Goal: Information Seeking & Learning: Learn about a topic

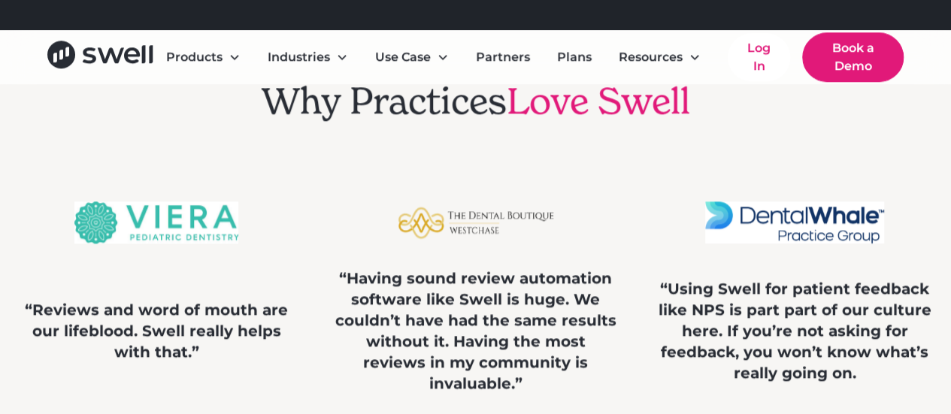
scroll to position [3703, 0]
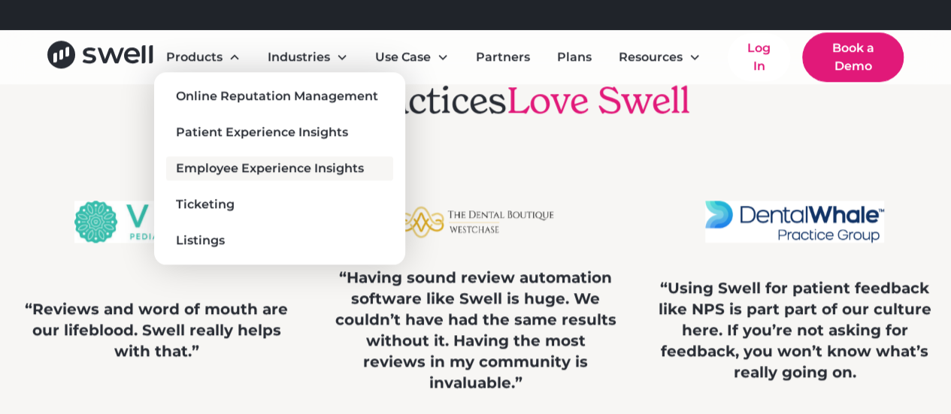
click at [272, 163] on div "Employee Experience Insights" at bounding box center [270, 168] width 188 height 18
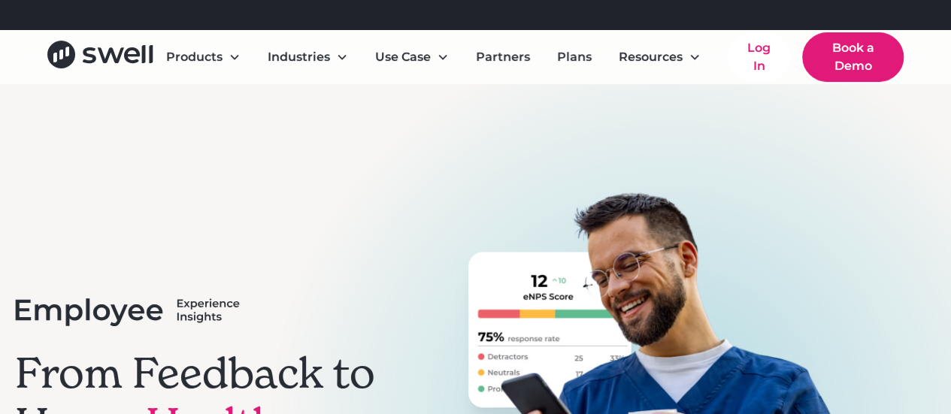
scroll to position [105, 0]
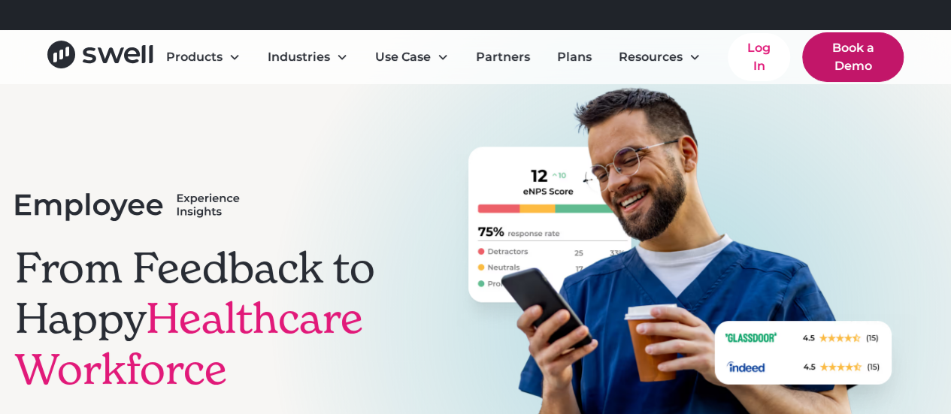
click at [856, 44] on link "Book a Demo" at bounding box center [853, 57] width 102 height 50
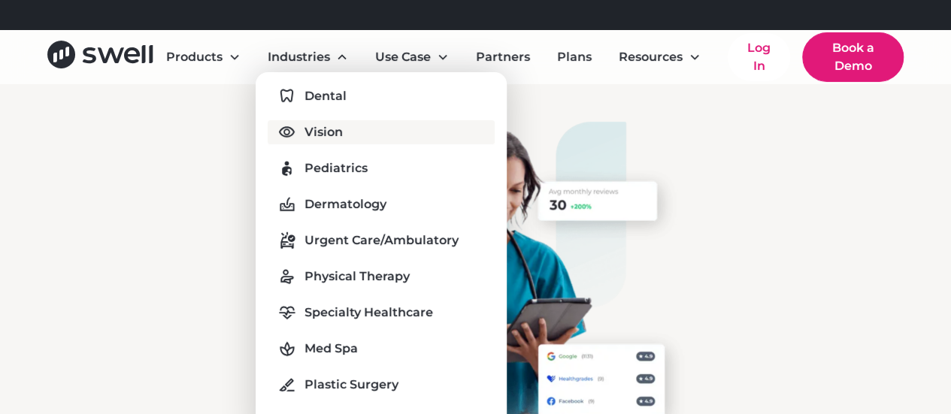
click at [317, 132] on div "Vision" at bounding box center [324, 132] width 38 height 18
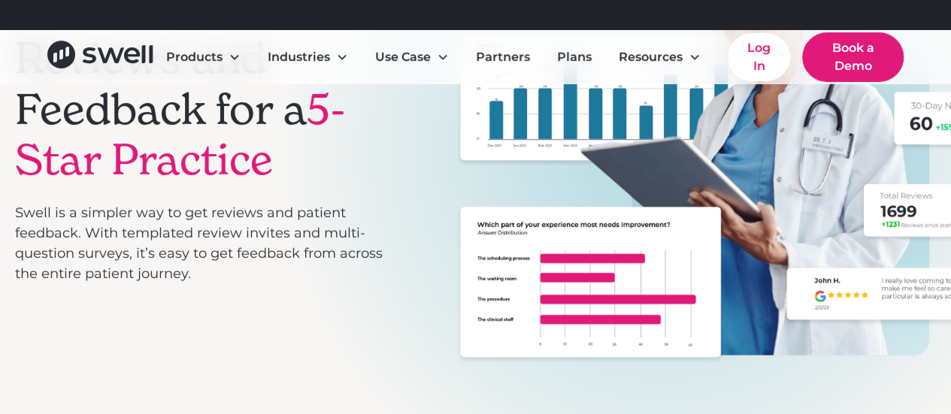
scroll to position [236, 0]
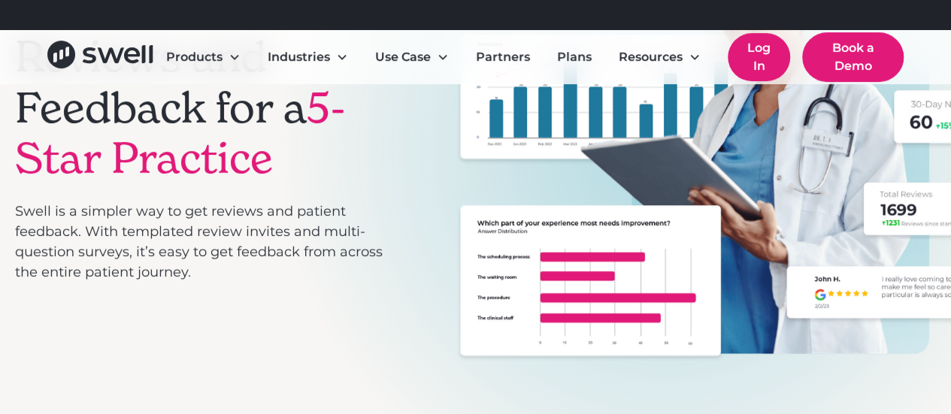
click at [755, 67] on link "Log In" at bounding box center [759, 57] width 62 height 48
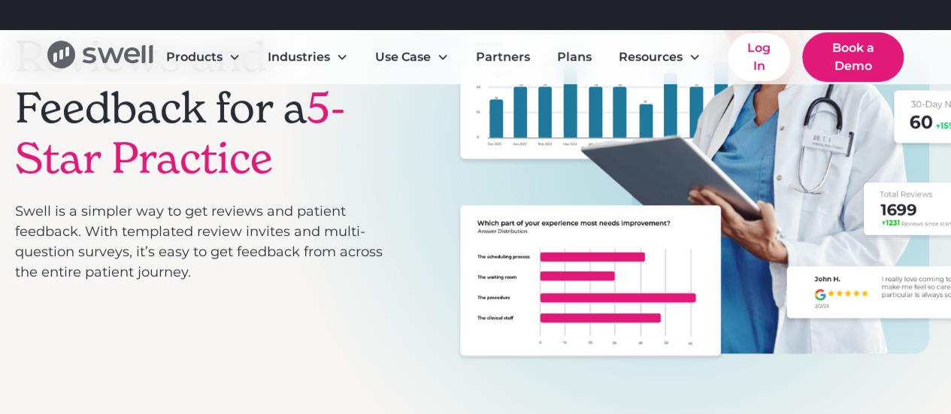
click at [108, 59] on icon "home" at bounding box center [112, 55] width 27 height 16
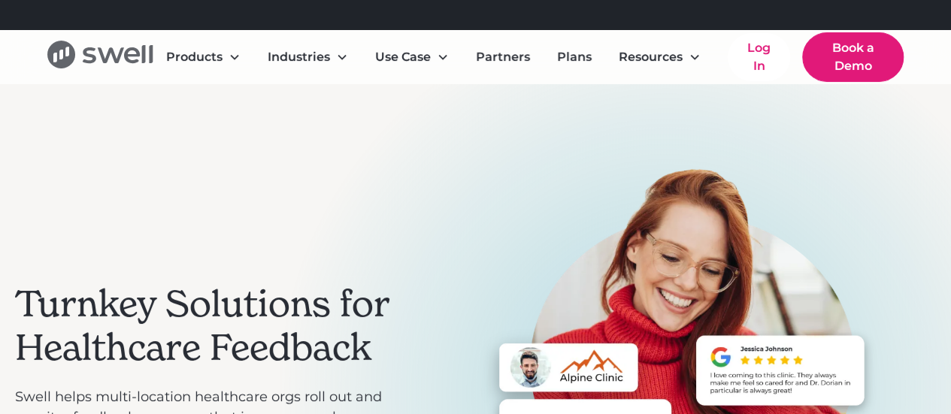
click at [62, 56] on icon "home" at bounding box center [100, 55] width 106 height 28
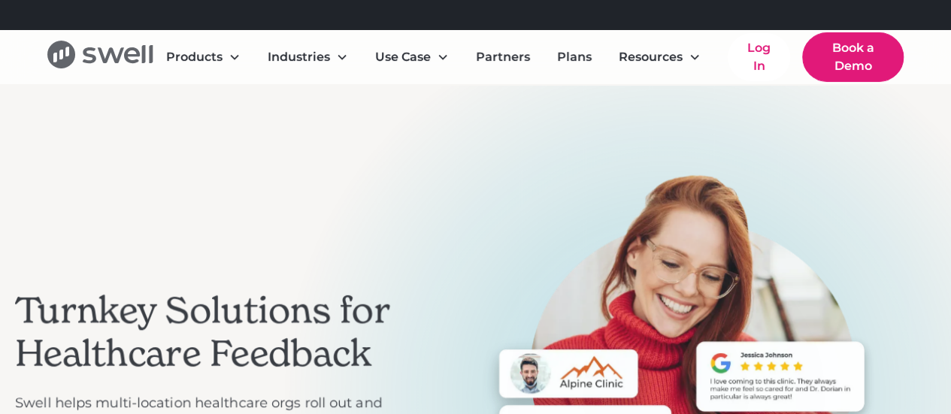
drag, startPoint x: 0, startPoint y: 0, endPoint x: 62, endPoint y: 56, distance: 83.1
click at [62, 56] on icon "home" at bounding box center [100, 55] width 106 height 28
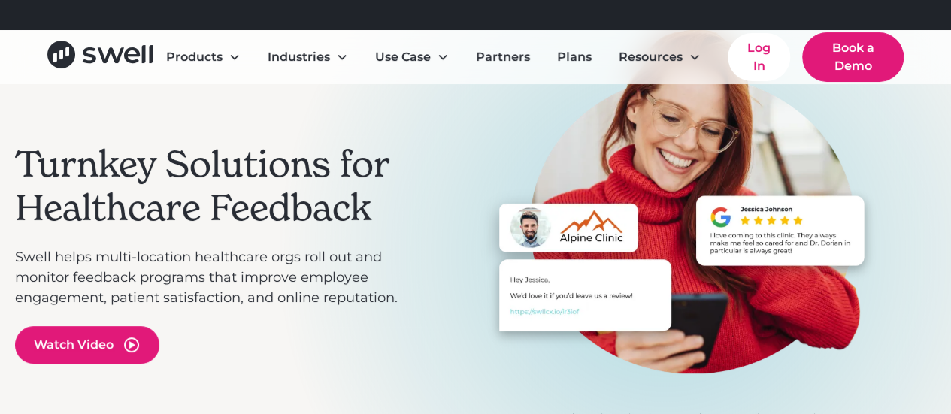
scroll to position [160, 0]
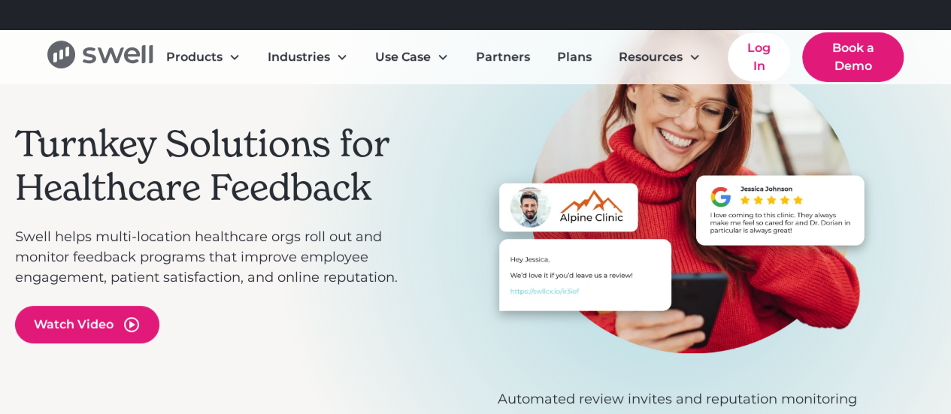
click at [91, 52] on icon "home" at bounding box center [100, 55] width 106 height 28
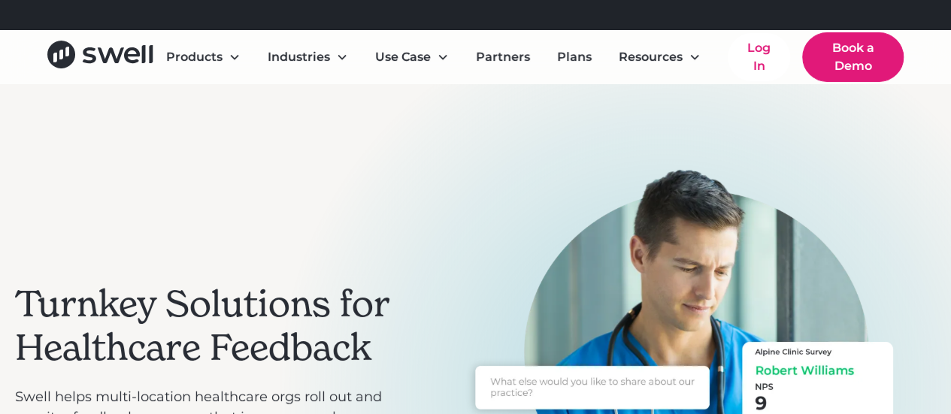
click at [493, 124] on div "Turnkey Solutions for Healthcare Feedback Swell helps multi-location healthcare…" at bounding box center [475, 393] width 921 height 618
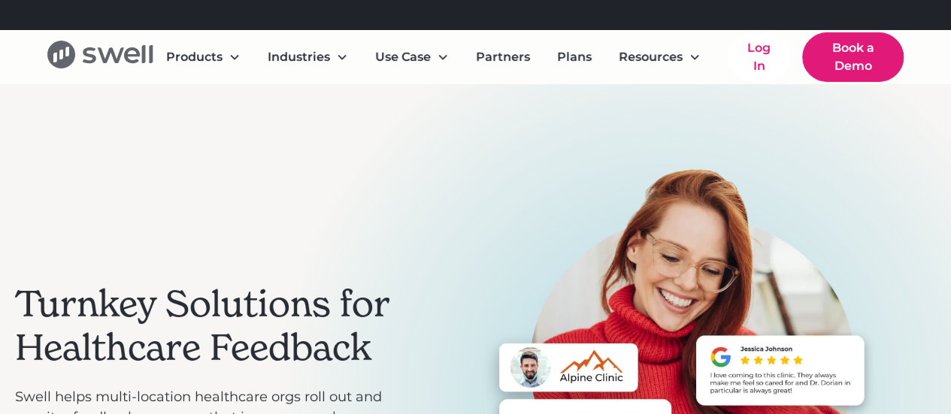
click at [76, 59] on icon "home" at bounding box center [100, 55] width 106 height 28
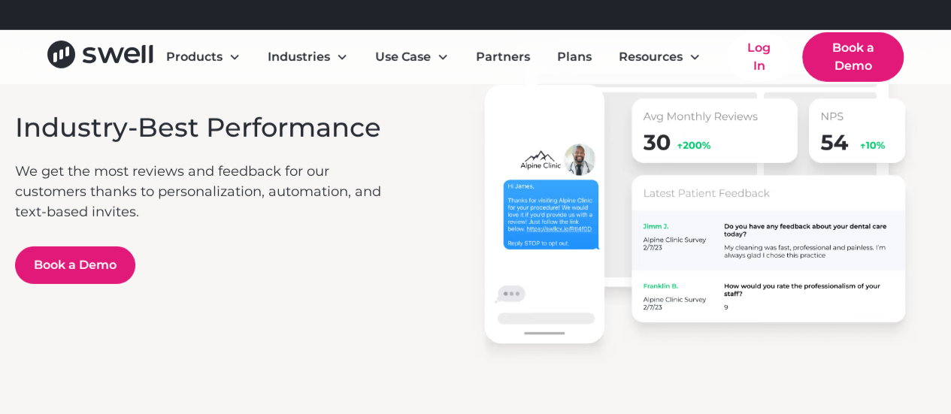
scroll to position [2321, 0]
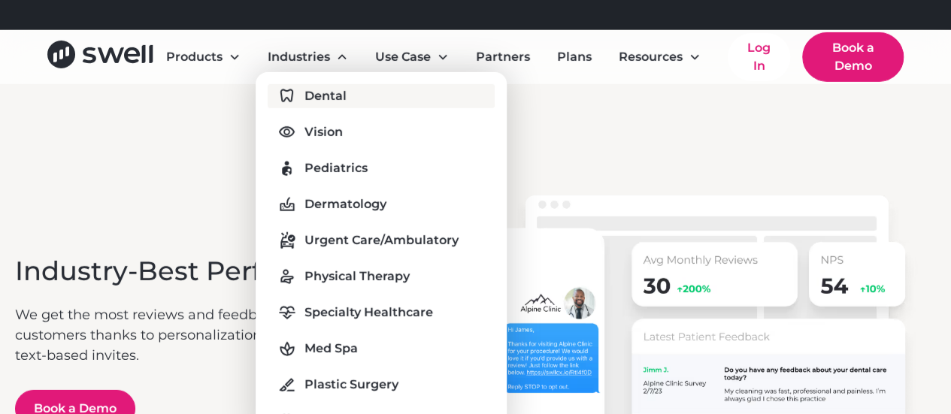
click at [314, 93] on div "Dental" at bounding box center [326, 96] width 42 height 18
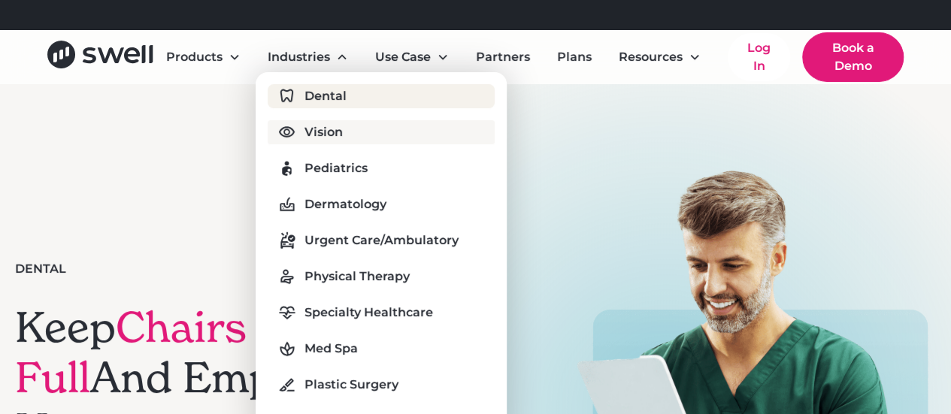
click at [313, 138] on div "Vision" at bounding box center [324, 132] width 38 height 18
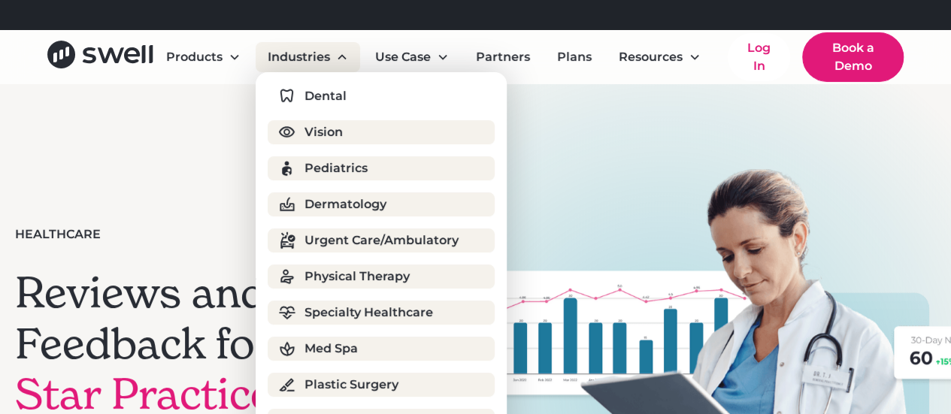
click at [296, 46] on div "Industries" at bounding box center [308, 57] width 105 height 30
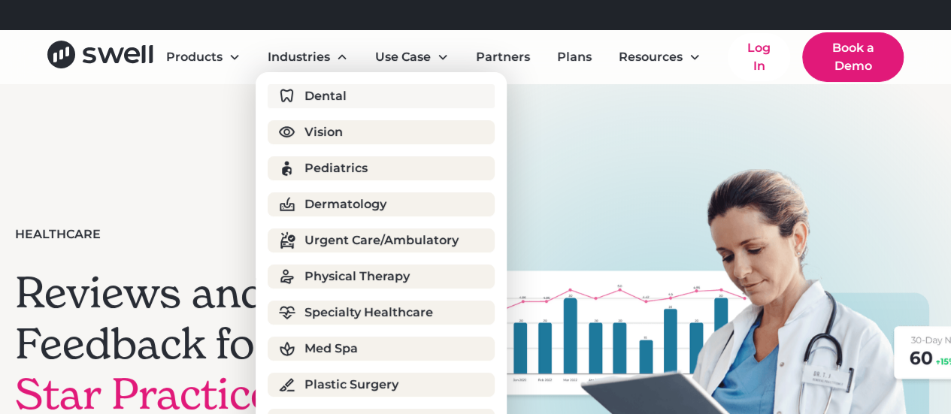
click at [299, 88] on link "Dental" at bounding box center [381, 96] width 227 height 24
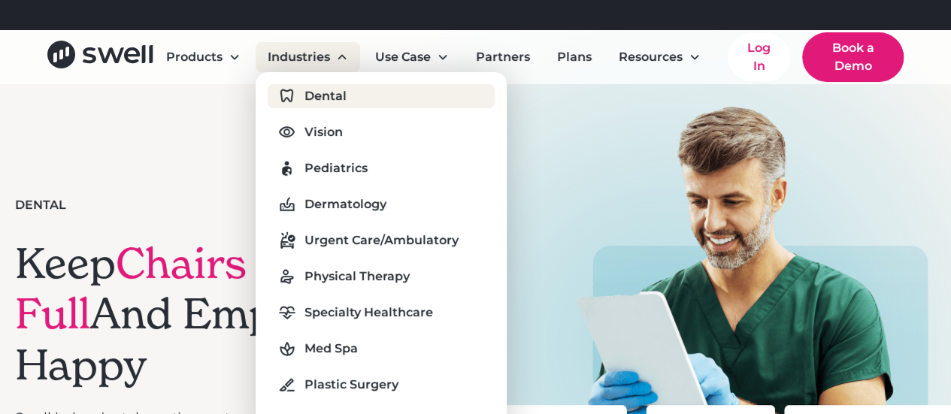
scroll to position [44, 0]
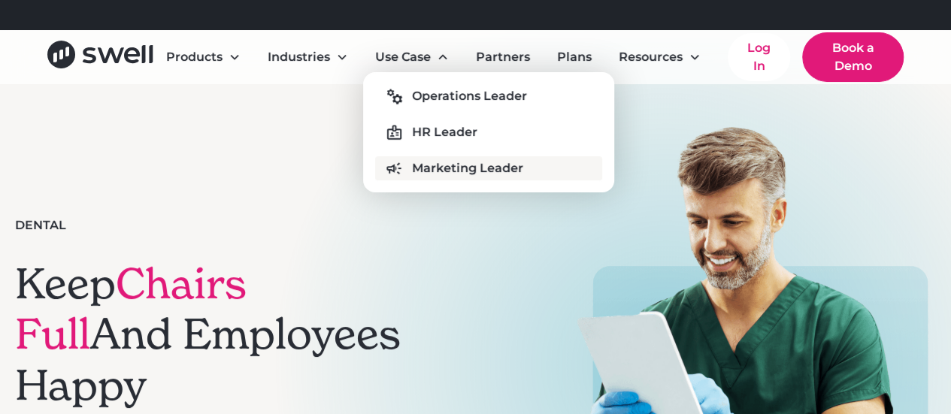
click at [464, 168] on div "Marketing Leader" at bounding box center [467, 168] width 111 height 18
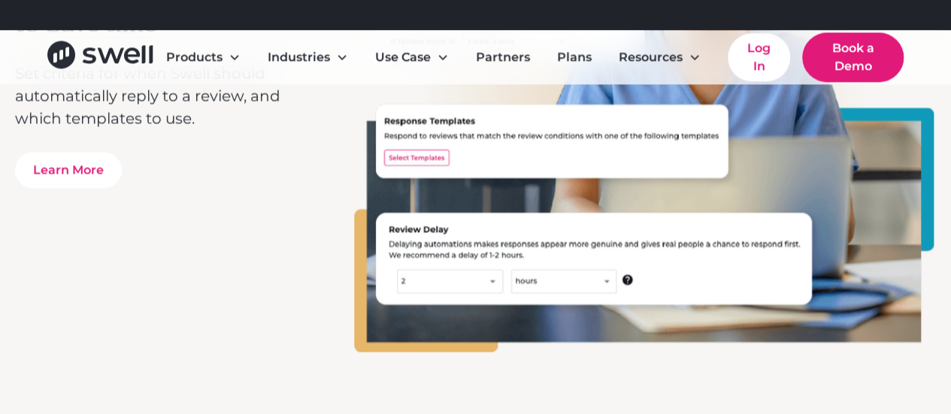
scroll to position [4120, 0]
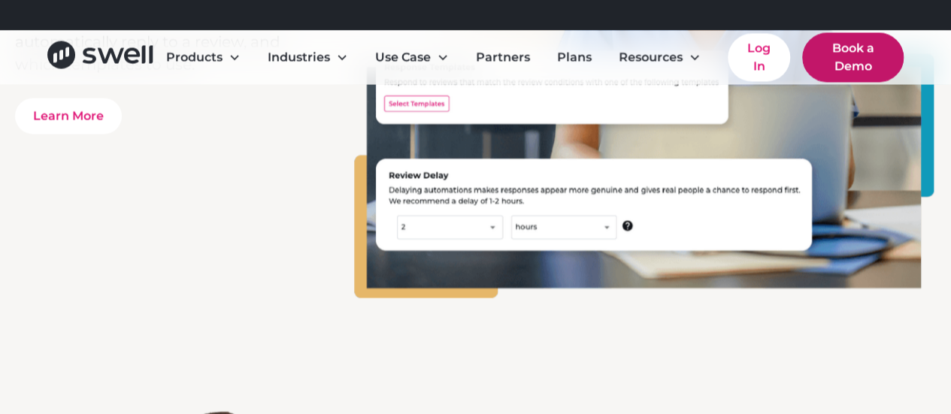
click at [851, 68] on link "Book a Demo" at bounding box center [853, 57] width 102 height 50
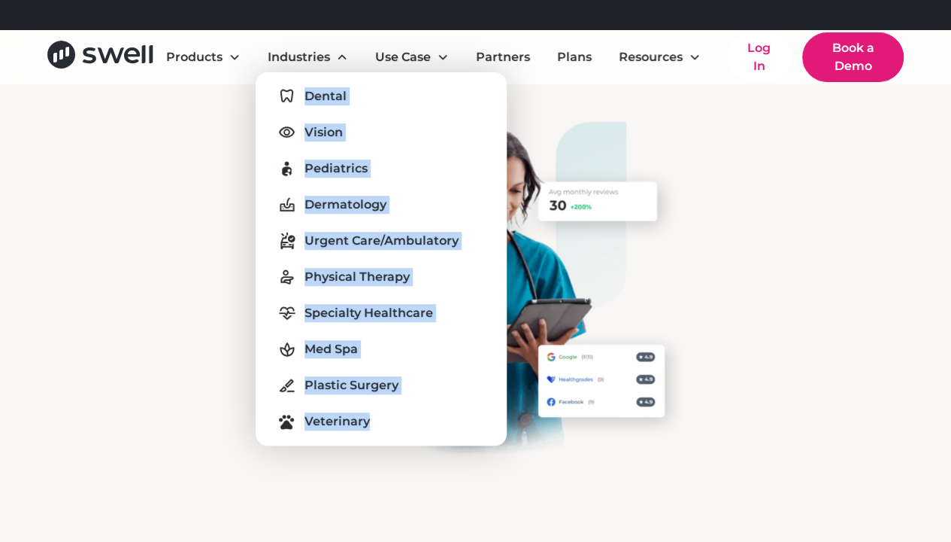
drag, startPoint x: 232, startPoint y: 76, endPoint x: 449, endPoint y: 406, distance: 395.3
click at [449, 82] on nav "Products Online Reputation Management Patient Experience Insights Employee Expe…" at bounding box center [529, 57] width 750 height 50
copy div "Dental Vision Pediatrics Dermatology Urgent Care/Ambulatory Physical Therapy Sp…"
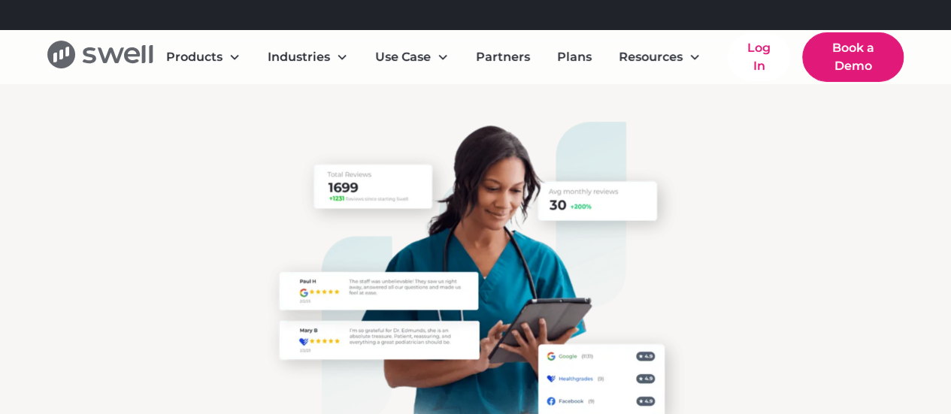
click at [69, 62] on icon "home" at bounding box center [61, 55] width 28 height 28
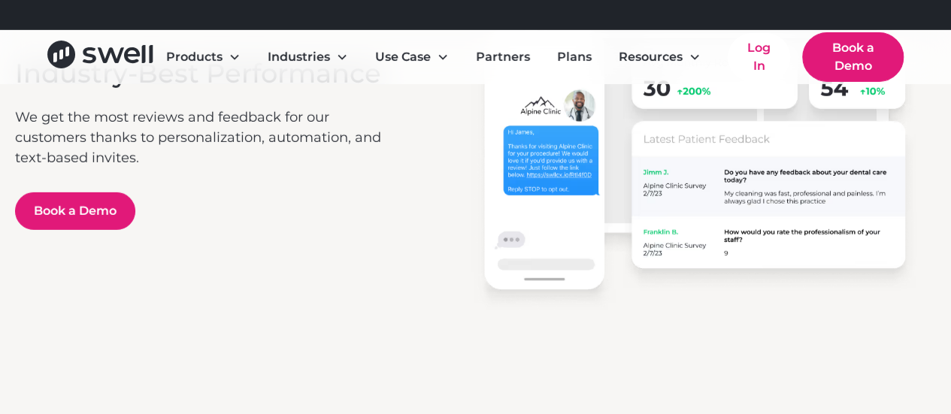
scroll to position [2520, 0]
